Goal: Navigation & Orientation: Find specific page/section

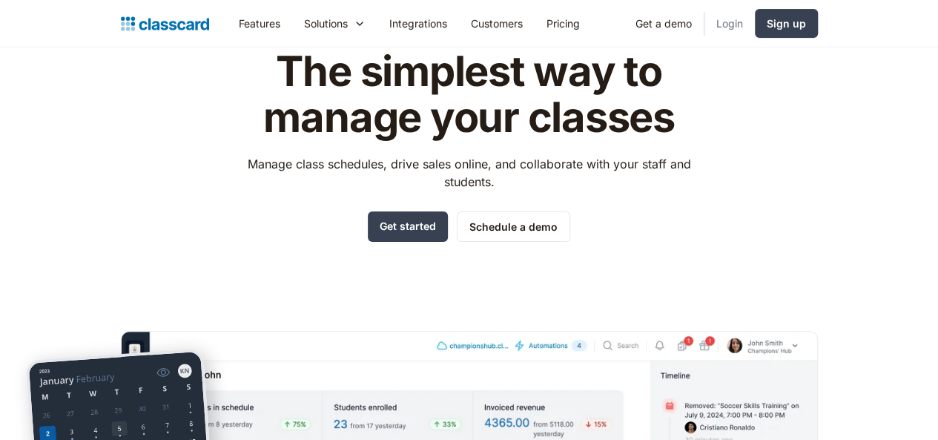
scroll to position [74, 0]
click at [755, 23] on link "Login" at bounding box center [729, 23] width 50 height 33
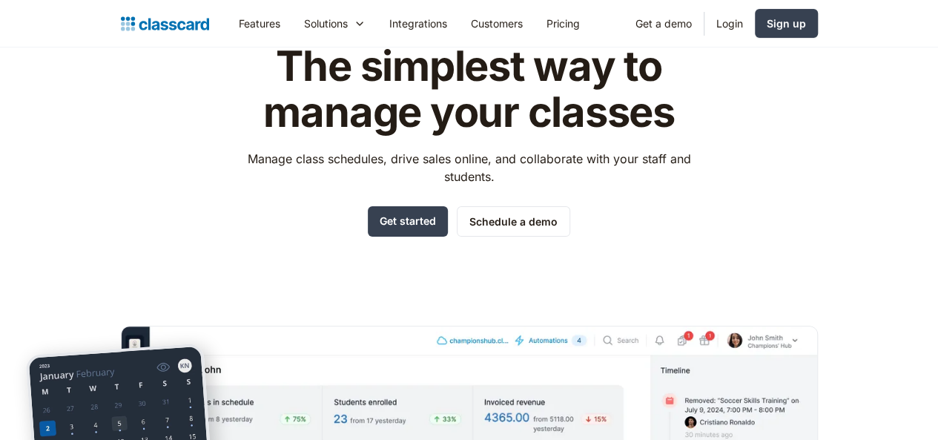
scroll to position [130, 0]
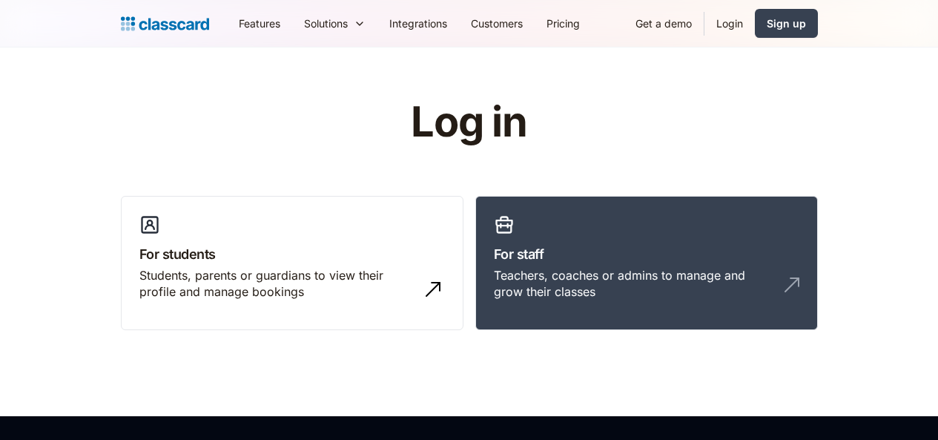
click at [625, 261] on h3 "For staff" at bounding box center [646, 254] width 305 height 20
